Goal: Transaction & Acquisition: Purchase product/service

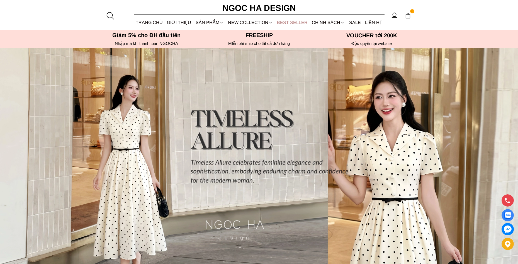
click at [288, 22] on link "BEST SELLER" at bounding box center [292, 22] width 35 height 15
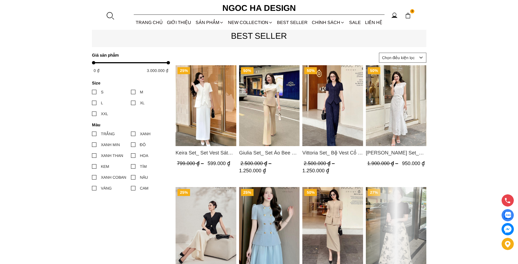
scroll to position [223, 0]
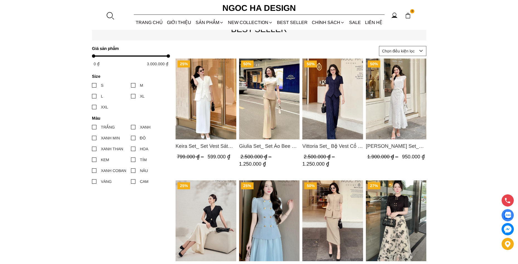
click at [204, 103] on img "Product image - Keira Set_ Set Vest Sát Nách Kết Hợp Chân Váy Bút Chì Mix Áo Kh…" at bounding box center [205, 98] width 61 height 81
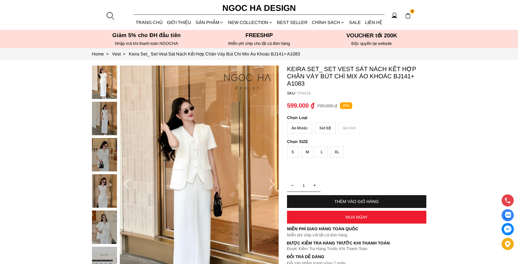
click at [295, 129] on div "Áo khoác" at bounding box center [299, 128] width 25 height 11
click at [328, 130] on div "Set bộ" at bounding box center [325, 128] width 21 height 11
click at [302, 125] on div "Áo khoác" at bounding box center [299, 128] width 25 height 11
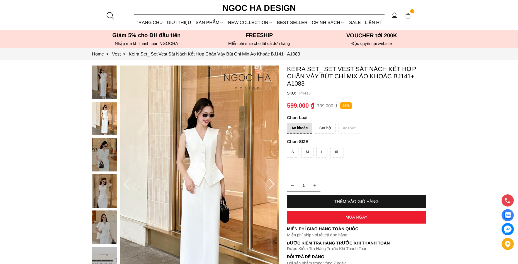
click at [319, 128] on div "Set bộ" at bounding box center [325, 128] width 21 height 11
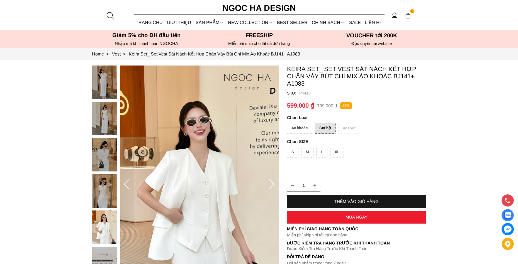
click at [300, 126] on div "Áo khoác" at bounding box center [299, 128] width 25 height 11
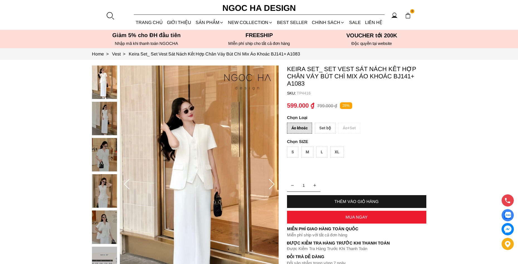
click at [356, 202] on div "THÊM VÀO GIỎ HÀNG" at bounding box center [356, 201] width 139 height 5
click at [320, 152] on div "L" at bounding box center [321, 151] width 11 height 11
click at [360, 199] on div "THÊM VÀO GIỎ HÀNG" at bounding box center [356, 201] width 139 height 5
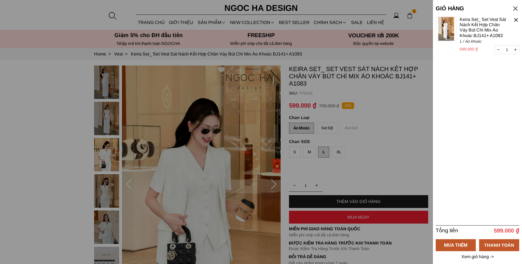
click at [327, 127] on div at bounding box center [261, 132] width 522 height 264
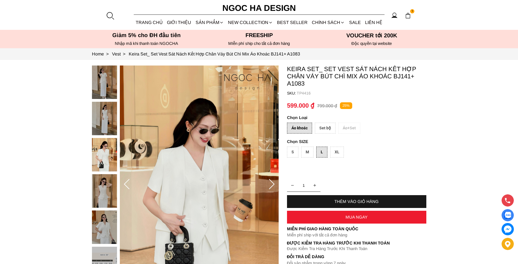
click at [343, 197] on div "THÊM VÀO GIỎ HÀNG" at bounding box center [356, 201] width 139 height 13
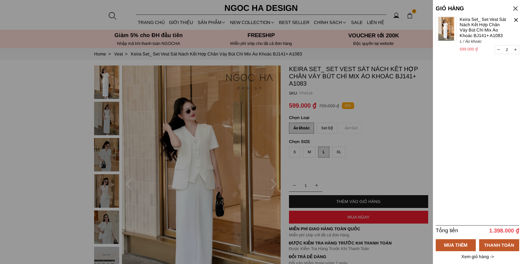
click at [322, 128] on div at bounding box center [261, 132] width 522 height 264
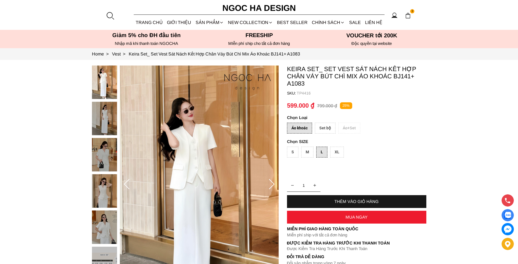
click at [349, 199] on div "THÊM VÀO GIỎ HÀNG" at bounding box center [356, 201] width 139 height 13
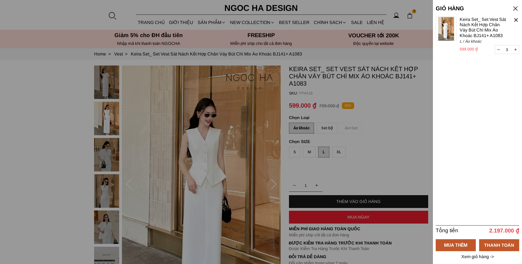
click at [380, 159] on div at bounding box center [261, 132] width 522 height 264
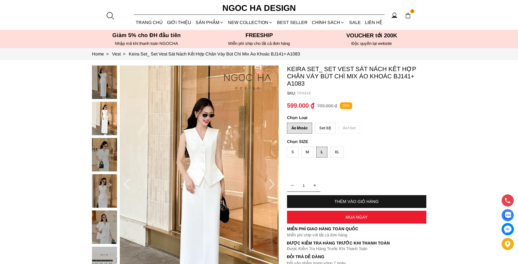
click at [325, 128] on div "Set bộ" at bounding box center [325, 128] width 21 height 11
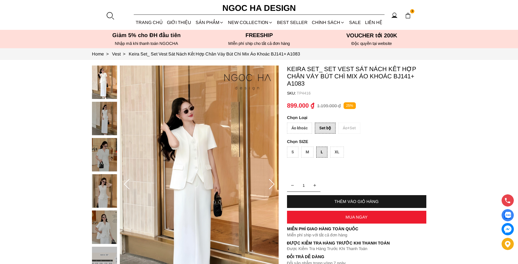
click at [320, 150] on div "L" at bounding box center [321, 151] width 11 height 11
click at [324, 150] on div "L" at bounding box center [321, 151] width 11 height 11
click at [362, 200] on div "THÊM VÀO GIỎ HÀNG" at bounding box center [356, 201] width 139 height 5
type input "1"
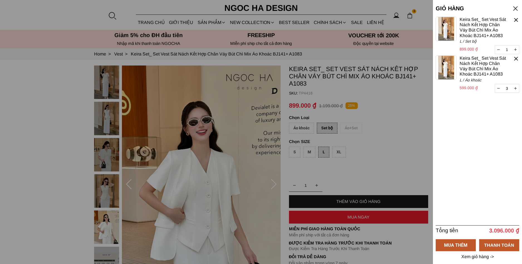
click at [516, 58] on div at bounding box center [516, 58] width 6 height 6
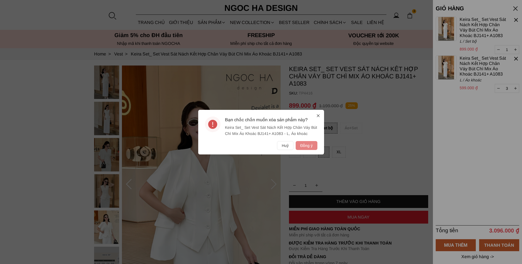
click at [304, 146] on button "Đồng ý" at bounding box center [306, 145] width 21 height 9
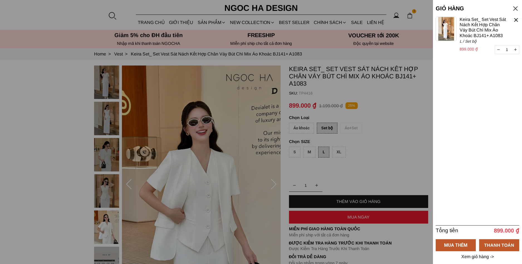
click at [515, 19] on div at bounding box center [516, 20] width 6 height 6
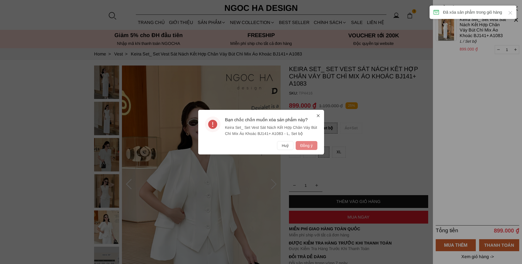
click at [308, 144] on button "Đồng ý" at bounding box center [306, 145] width 21 height 9
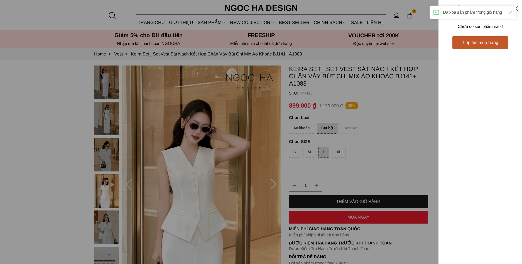
click at [329, 127] on div at bounding box center [261, 132] width 522 height 264
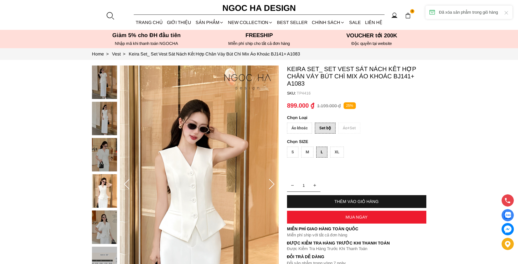
click at [320, 151] on div "L" at bounding box center [321, 151] width 11 height 11
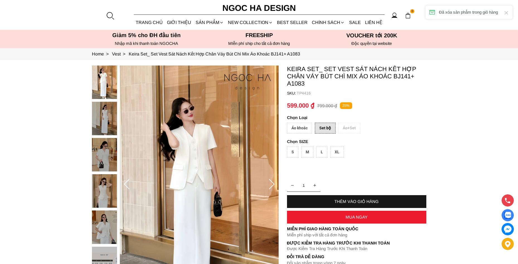
click at [371, 200] on div "THÊM VÀO GIỎ HÀNG" at bounding box center [356, 201] width 139 height 5
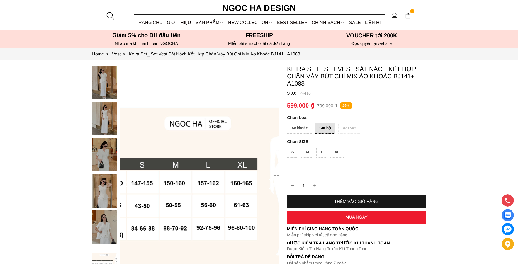
click at [319, 152] on div "L" at bounding box center [321, 151] width 11 height 11
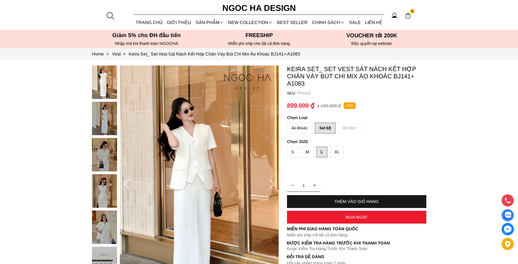
click at [359, 200] on div "THÊM VÀO GIỎ HÀNG" at bounding box center [356, 201] width 139 height 5
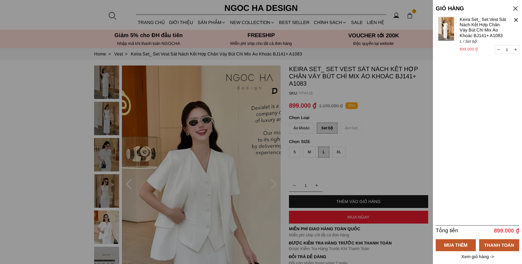
click at [405, 130] on div at bounding box center [261, 132] width 522 height 264
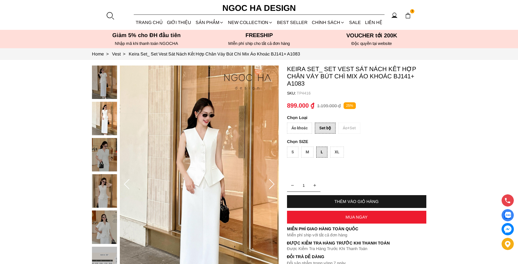
click at [105, 84] on img at bounding box center [104, 81] width 25 height 33
